Goal: Task Accomplishment & Management: Manage account settings

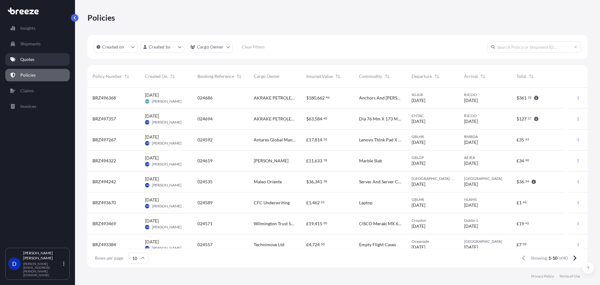
click at [38, 60] on link "Quotes" at bounding box center [37, 59] width 64 height 13
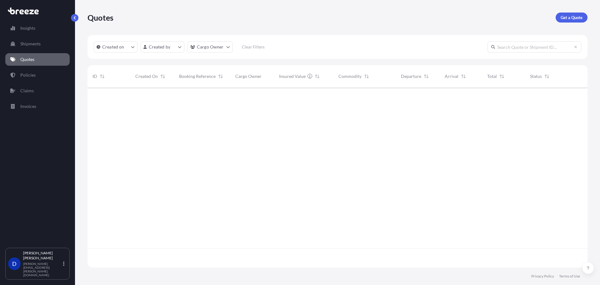
scroll to position [179, 496]
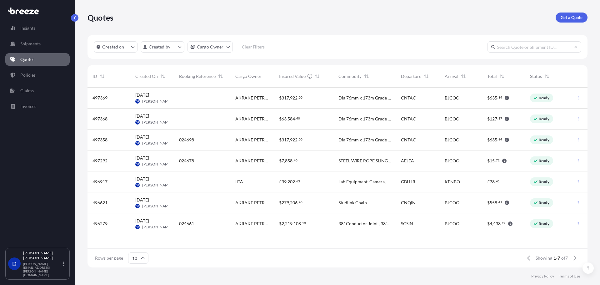
click at [497, 225] on span "438" at bounding box center [497, 223] width 8 height 4
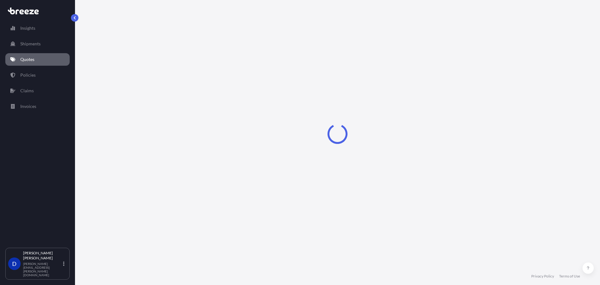
select select "Sea"
select select "1"
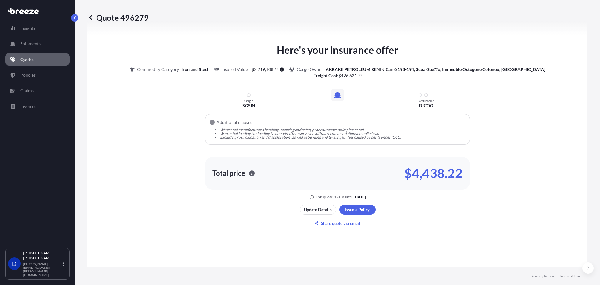
scroll to position [282, 0]
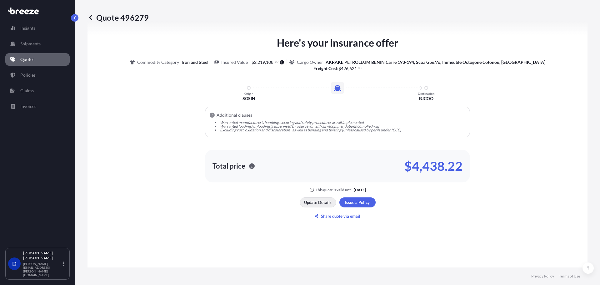
click at [327, 204] on p "Update Details" at bounding box center [318, 202] width 28 height 6
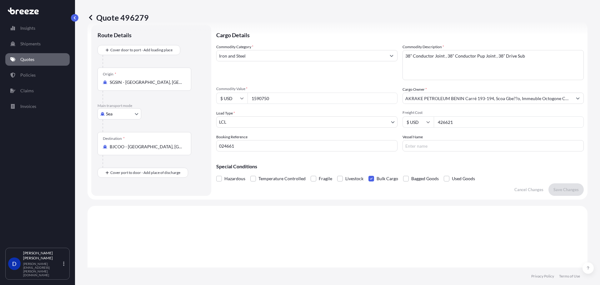
scroll to position [10, 0]
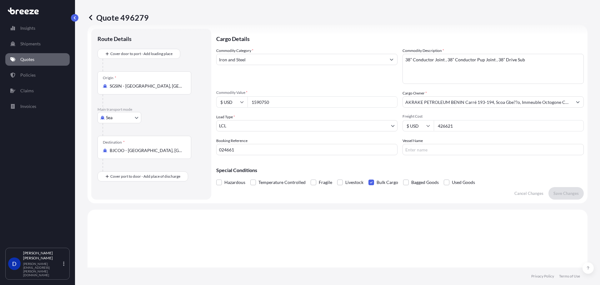
click at [483, 101] on input "AKRAKE PETROLEUM BENIN Carré 193-194, Scoa Gbe??o, Immeuble Octogone Cotonou, […" at bounding box center [487, 101] width 169 height 11
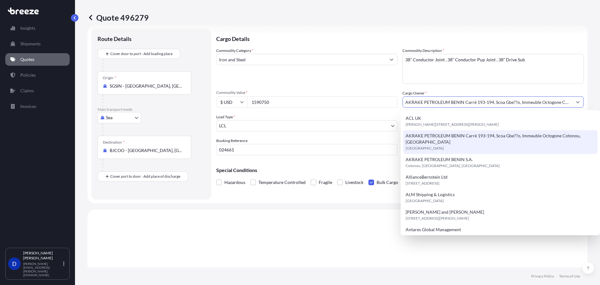
click at [459, 136] on span "AKRAKE PETROLEUM BENIN Carré 193-194, Scoa Gbe??o, Immeuble Octogone Cotonou, […" at bounding box center [501, 139] width 190 height 13
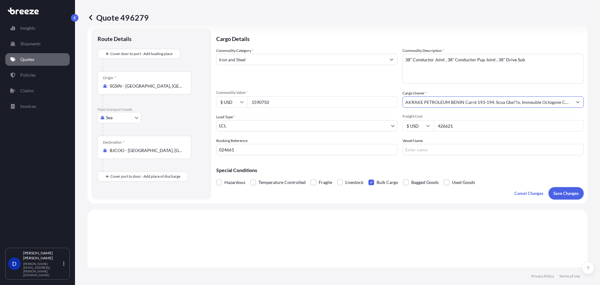
click at [445, 146] on input "Vessel Name" at bounding box center [493, 149] width 181 height 11
type input "MV [PERSON_NAME]"
click at [252, 124] on body "Insights Shipments Quotes Policies Claims Invoices D [PERSON_NAME] [PERSON_NAME…" at bounding box center [300, 142] width 600 height 285
click at [566, 197] on button "Save Changes" at bounding box center [566, 193] width 35 height 13
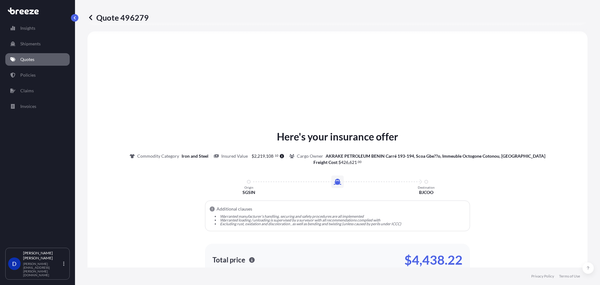
select select "Sea"
select select "1"
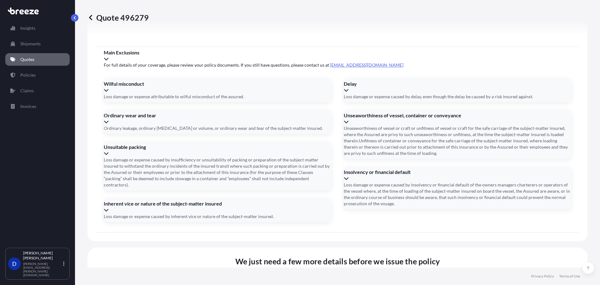
scroll to position [751, 0]
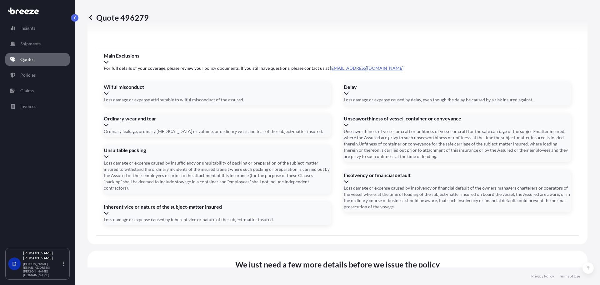
drag, startPoint x: 154, startPoint y: 185, endPoint x: 25, endPoint y: 182, distance: 128.8
click at [24, 184] on div "Insights Shipments Quotes Policies Claims Invoices D [PERSON_NAME] [PERSON_NAME…" at bounding box center [300, 142] width 600 height 285
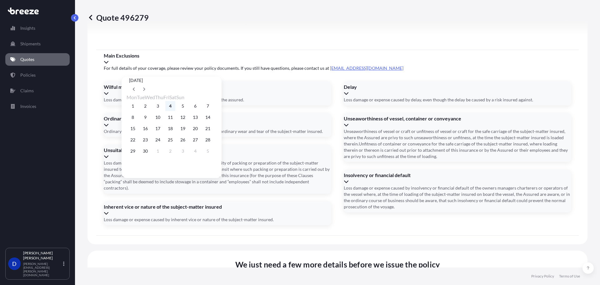
click at [174, 106] on button "4" at bounding box center [170, 106] width 10 height 10
type input "[DATE]"
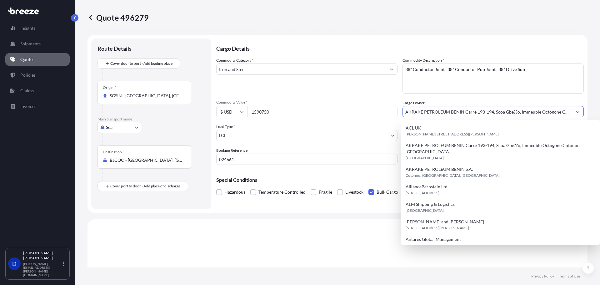
scroll to position [0, 22]
drag, startPoint x: 469, startPoint y: 110, endPoint x: 666, endPoint y: 120, distance: 197.9
click at [600, 120] on html "15 options available. Insights Shipments Quotes Policies Claims Invoices D [PER…" at bounding box center [300, 142] width 600 height 285
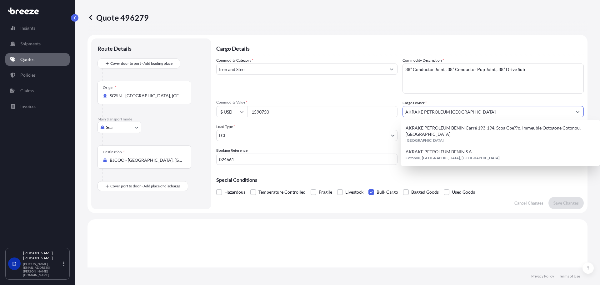
scroll to position [0, 0]
click at [446, 149] on span "AKRAKE PETROLEUM BENIN S.A." at bounding box center [439, 152] width 67 height 6
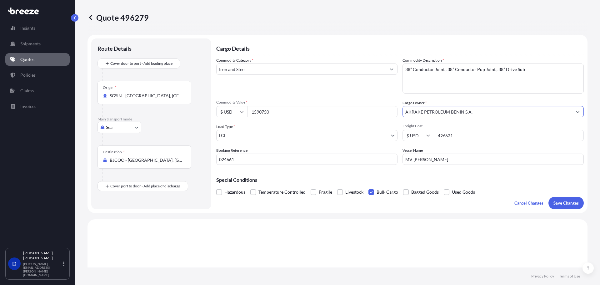
type input "AKRAKE PETROLEUM BENIN S.A."
click at [562, 203] on p "Save Changes" at bounding box center [566, 203] width 25 height 6
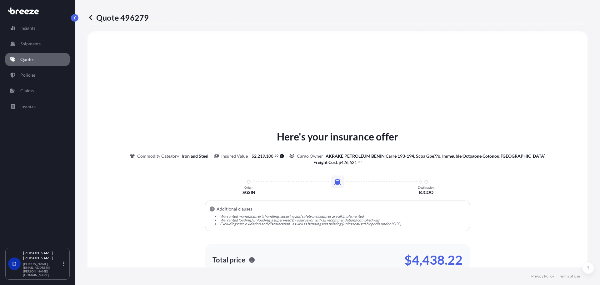
select select "Sea"
select select "1"
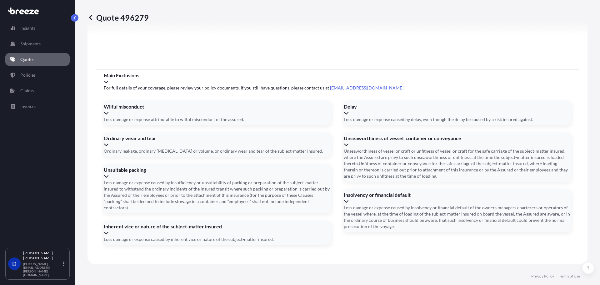
scroll to position [751, 0]
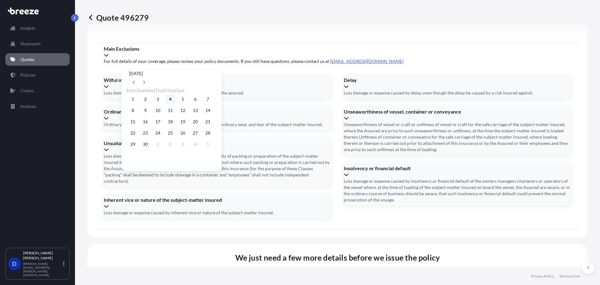
click at [175, 99] on button "4" at bounding box center [170, 99] width 10 height 10
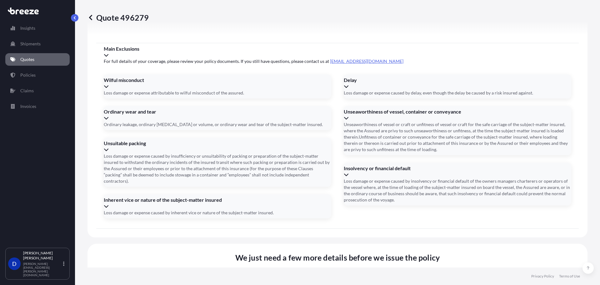
type input "[DATE]"
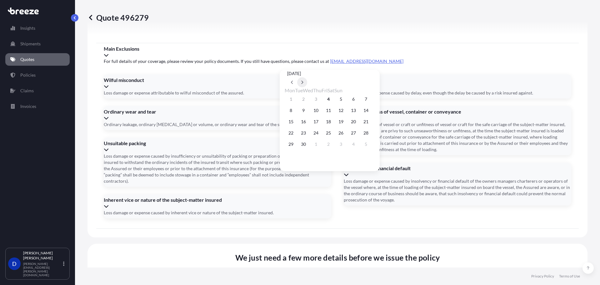
click at [304, 80] on icon at bounding box center [302, 82] width 3 height 4
click at [346, 148] on button "31" at bounding box center [341, 144] width 10 height 10
type input "[DATE]"
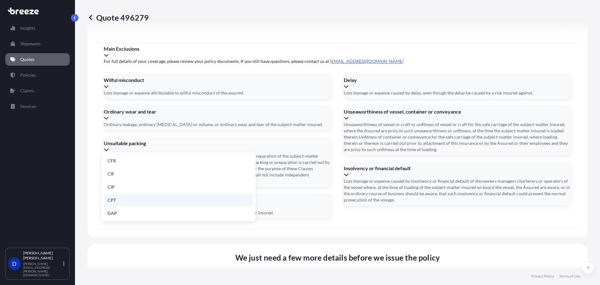
scroll to position [79, 0]
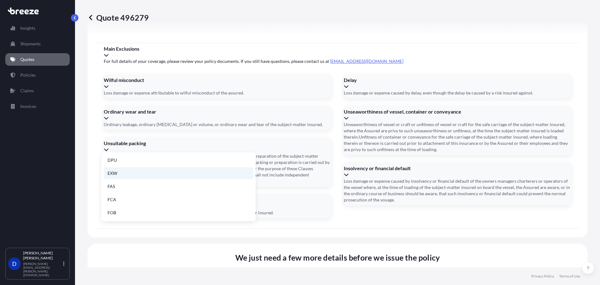
click at [136, 170] on li "EXW" at bounding box center [178, 173] width 149 height 12
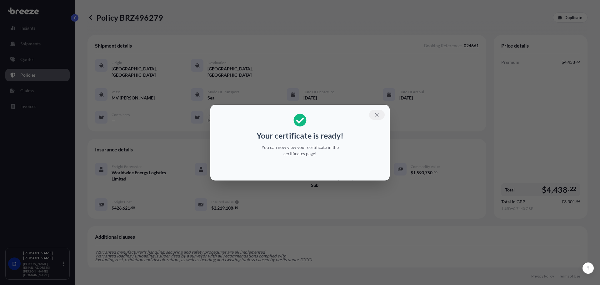
click at [378, 116] on icon "button" at bounding box center [377, 115] width 6 height 6
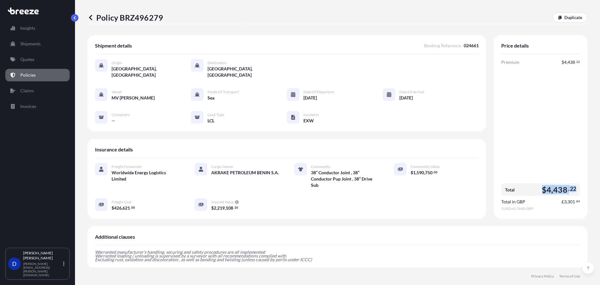
drag, startPoint x: 535, startPoint y: 181, endPoint x: 576, endPoint y: 181, distance: 40.6
click at [576, 181] on div "Price details Premium $ 4 , 438 . 22 Total $ 4 , 438 . 22 Total in GBP £ 3 , 30…" at bounding box center [541, 127] width 94 height 184
copy span "$ 4 , 438 . 22"
click at [564, 199] on span "3" at bounding box center [565, 201] width 3 height 4
drag, startPoint x: 559, startPoint y: 194, endPoint x: 576, endPoint y: 195, distance: 16.6
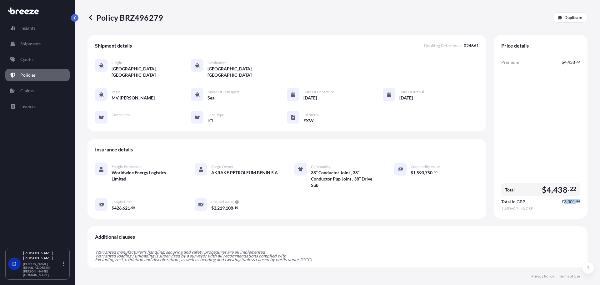
click at [576, 195] on div "Price details Premium $ 4 , 438 . 22 Total $ 4 , 438 . 22 Total in GBP £ 3 , 30…" at bounding box center [541, 127] width 94 height 184
copy span "£ 3 , 301 . 84"
click at [33, 59] on p "Quotes" at bounding box center [27, 59] width 14 height 6
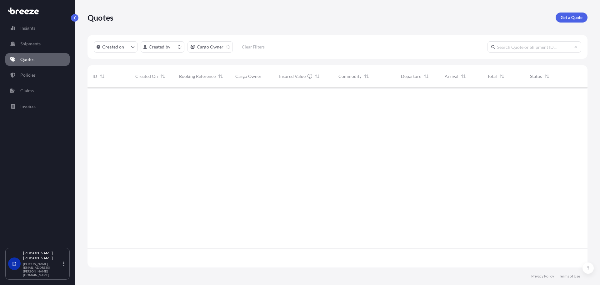
scroll to position [179, 496]
